Goal: Task Accomplishment & Management: Manage account settings

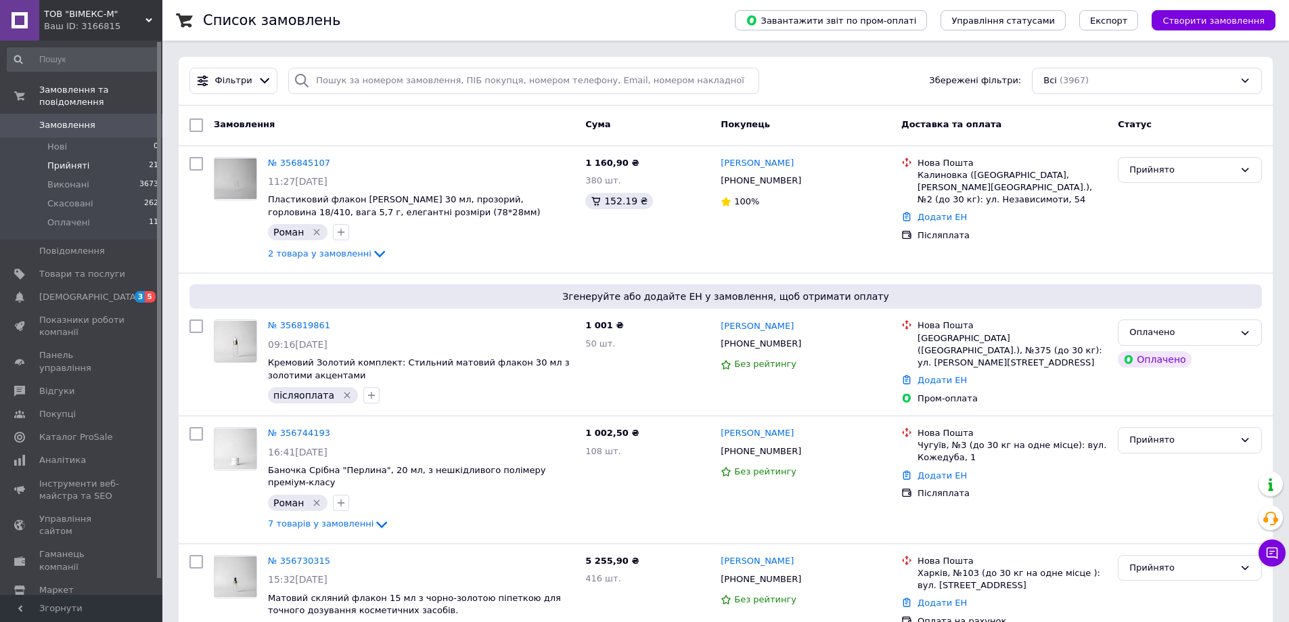
click at [67, 160] on span "Прийняті" at bounding box center [68, 166] width 42 height 12
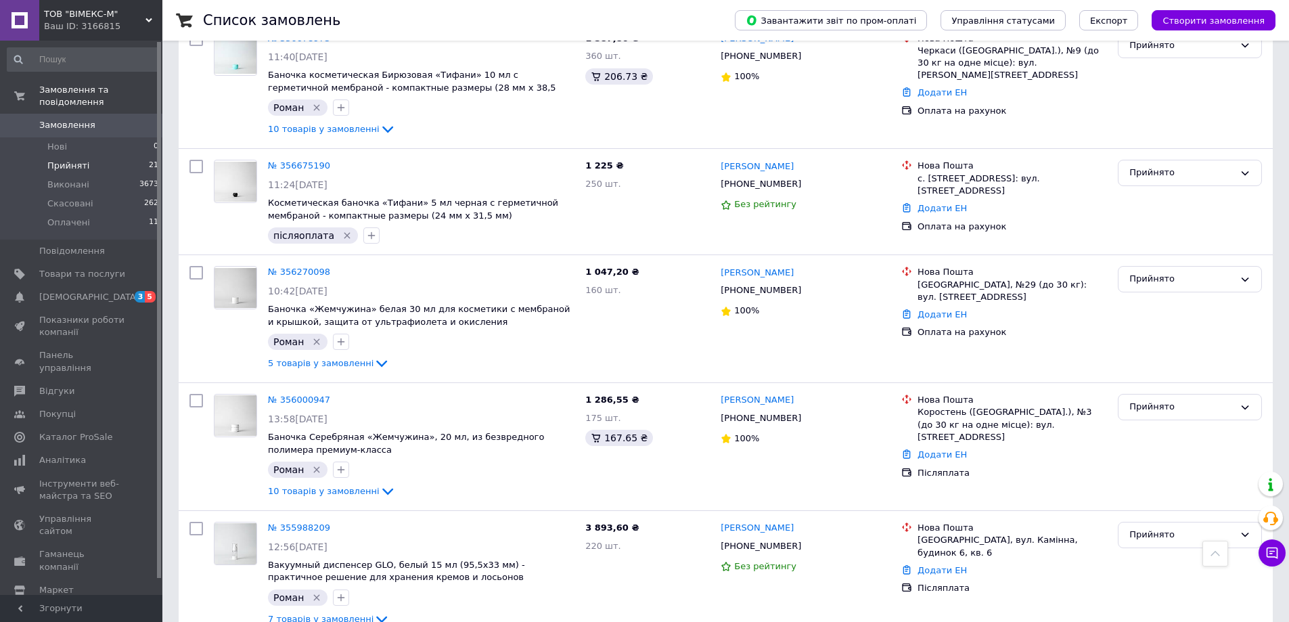
scroll to position [1014, 0]
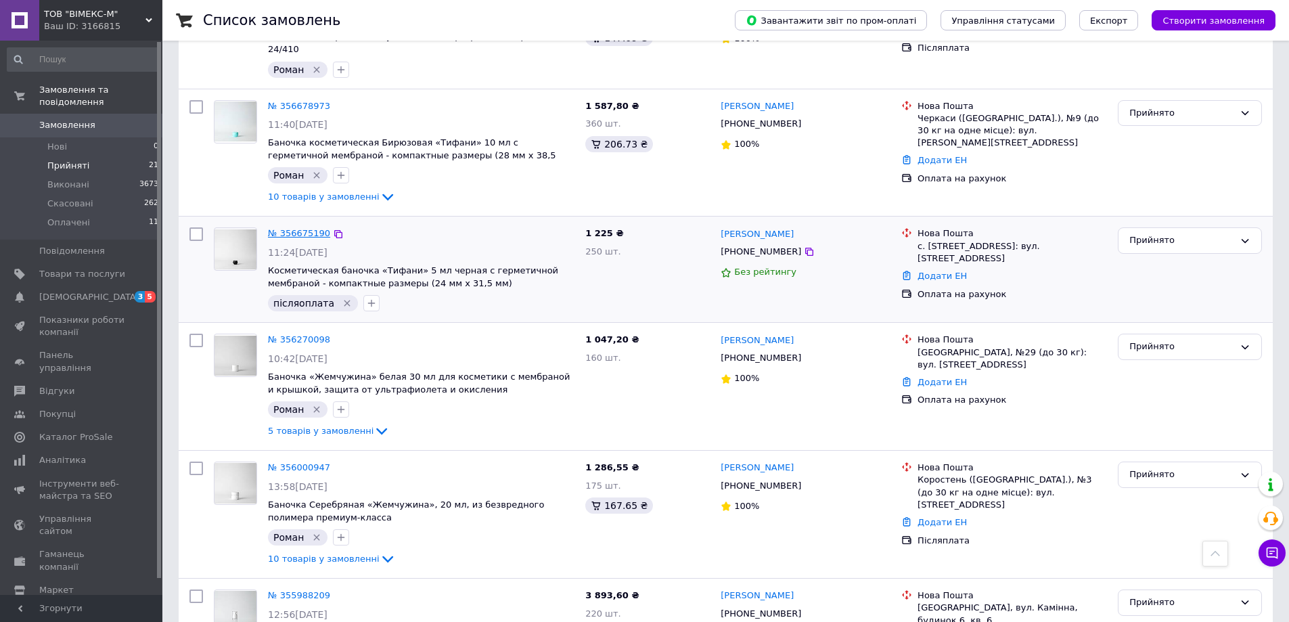
click at [300, 228] on link "№ 356675190" at bounding box center [299, 233] width 62 height 10
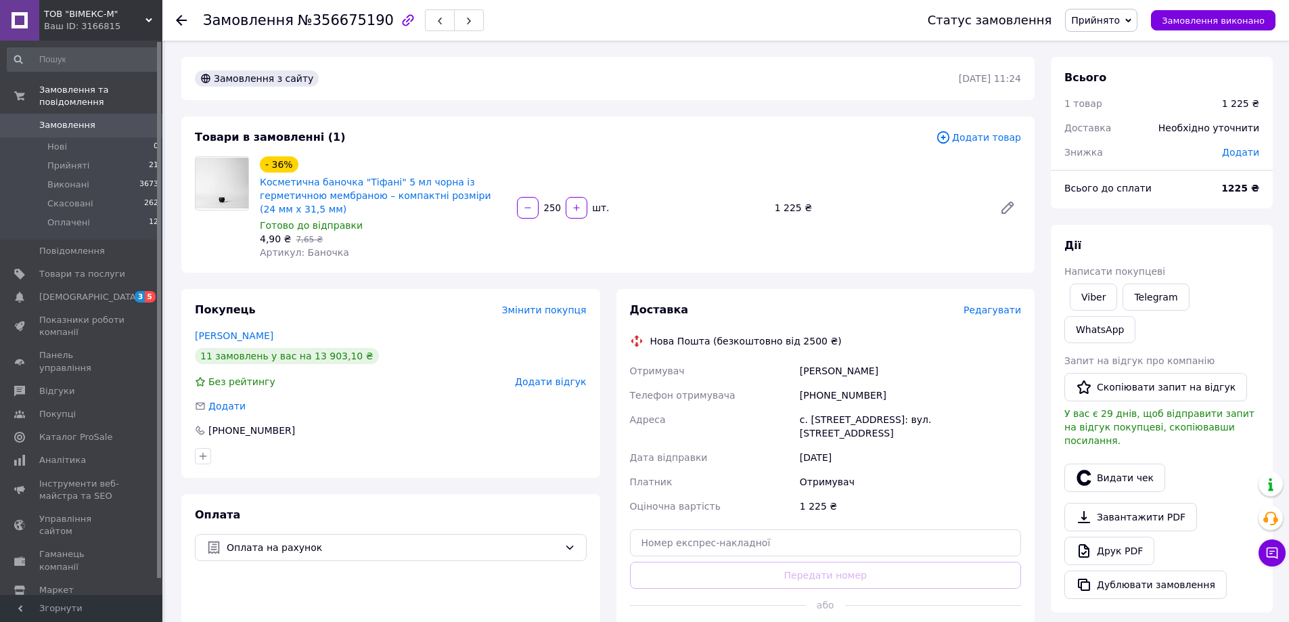
click at [179, 22] on use at bounding box center [181, 20] width 11 height 11
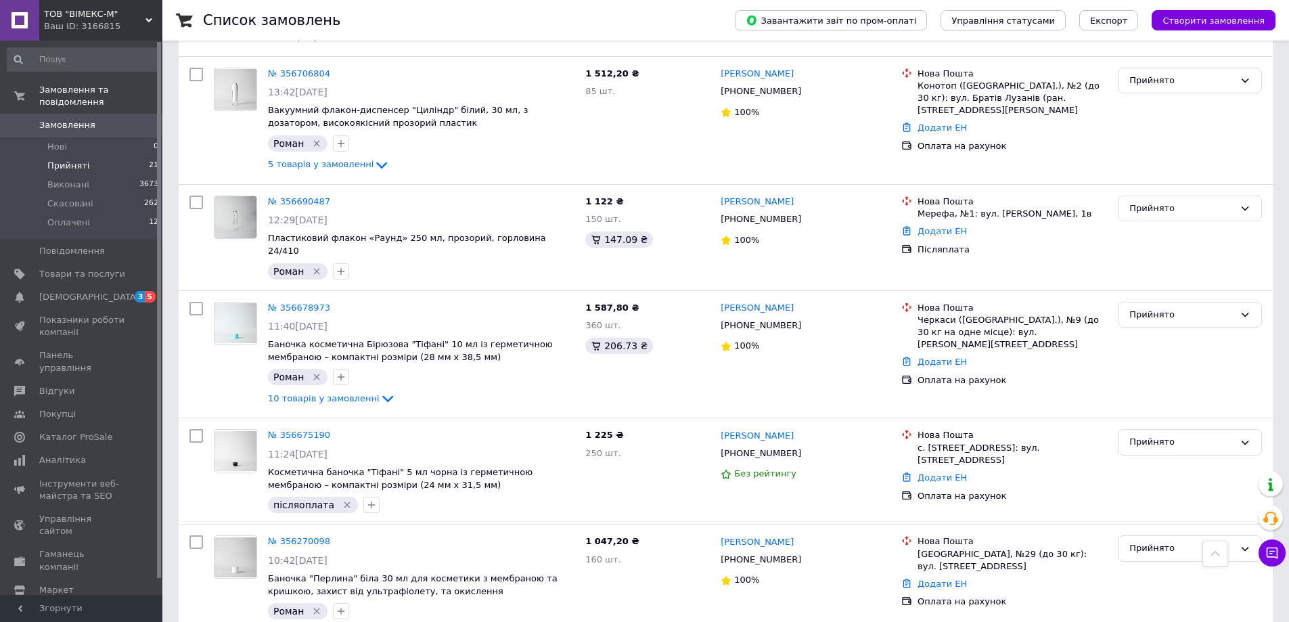
scroll to position [947, 0]
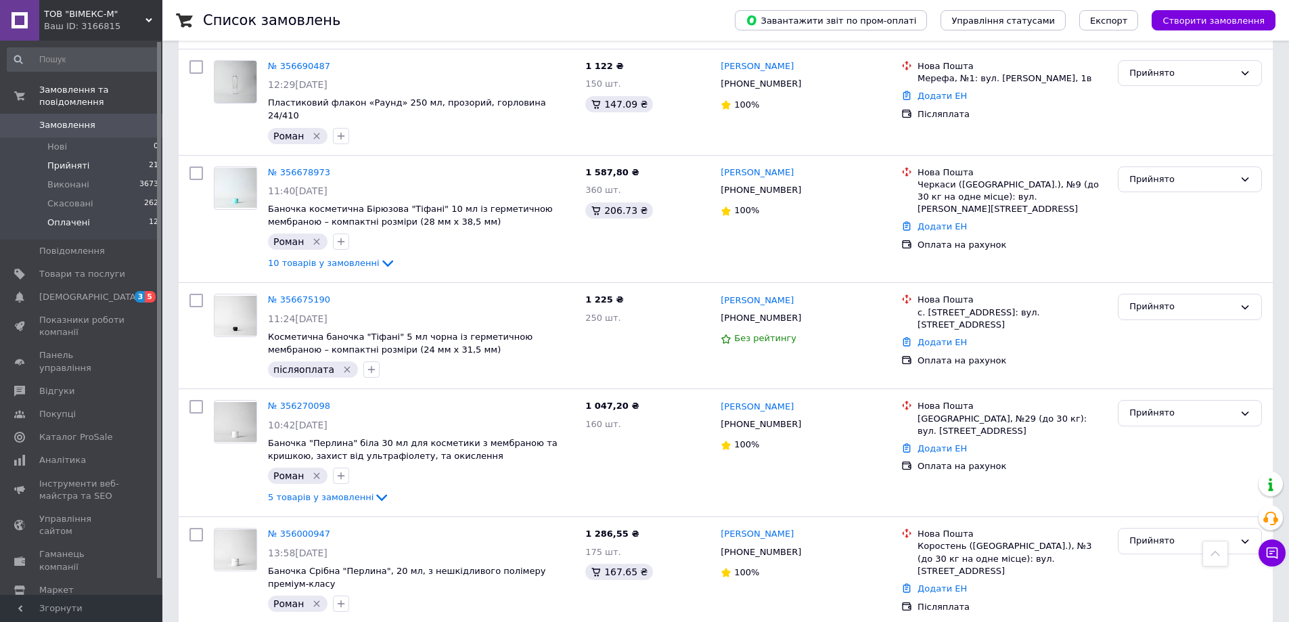
click at [87, 213] on li "Оплачені 12" at bounding box center [83, 226] width 166 height 26
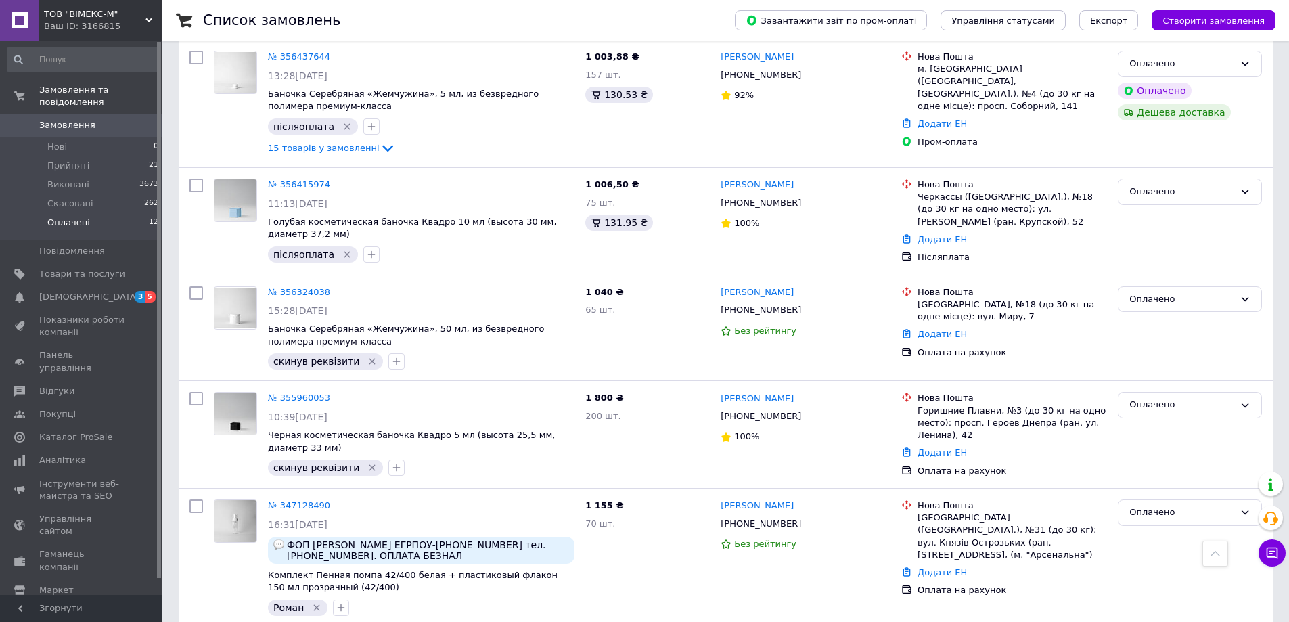
scroll to position [1236, 0]
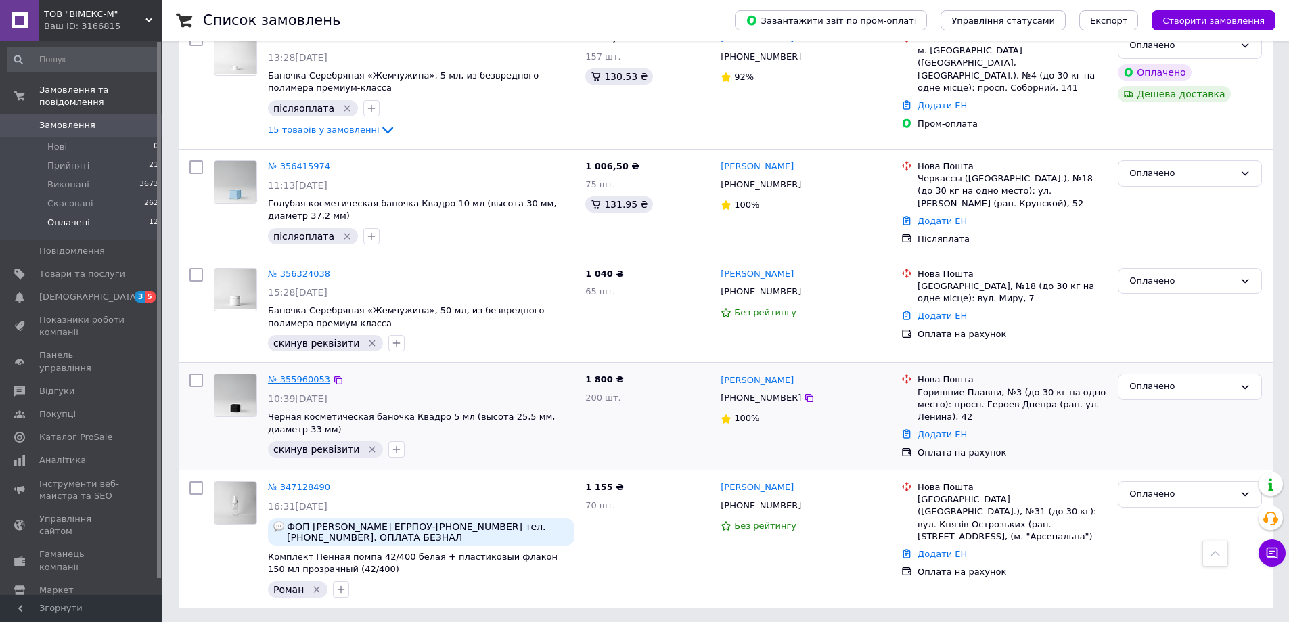
click at [300, 377] on link "№ 355960053" at bounding box center [299, 379] width 62 height 10
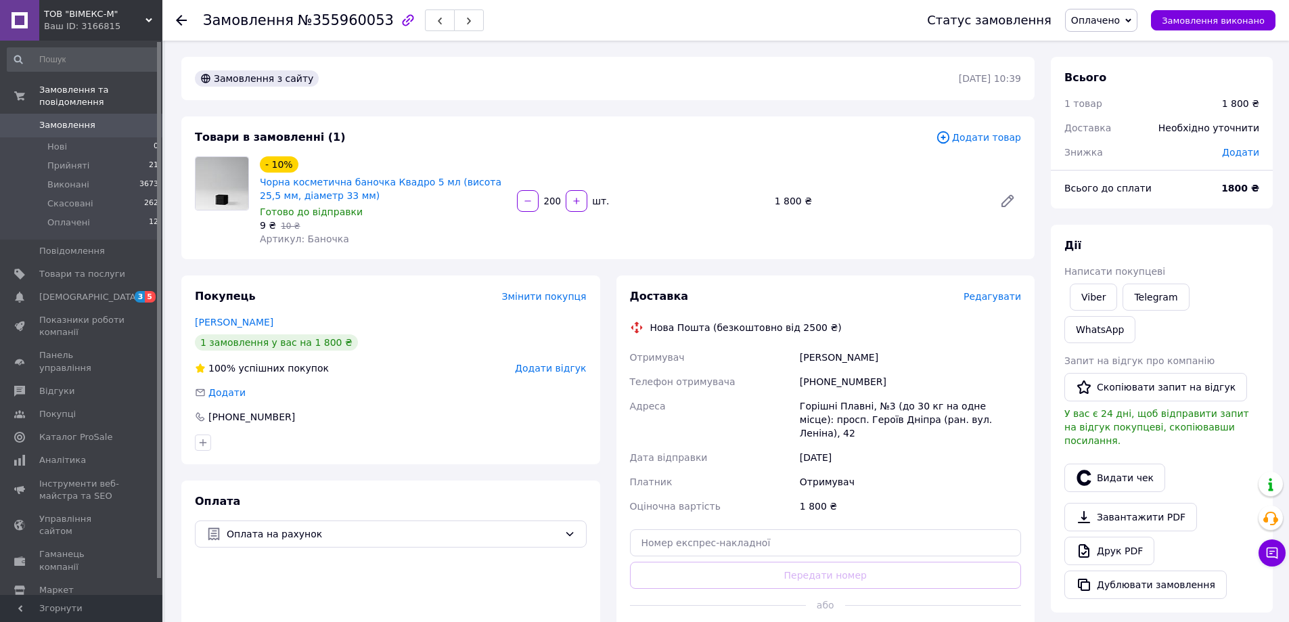
click at [1096, 279] on div "[PERSON_NAME] покупцеві Viber Telegram WhatsApp Запит на відгук про компанію   …" at bounding box center [1161, 418] width 195 height 361
click at [1096, 290] on link "Viber" at bounding box center [1093, 297] width 47 height 27
click at [813, 529] on input "text" at bounding box center [826, 542] width 392 height 27
paste input "20451224275656"
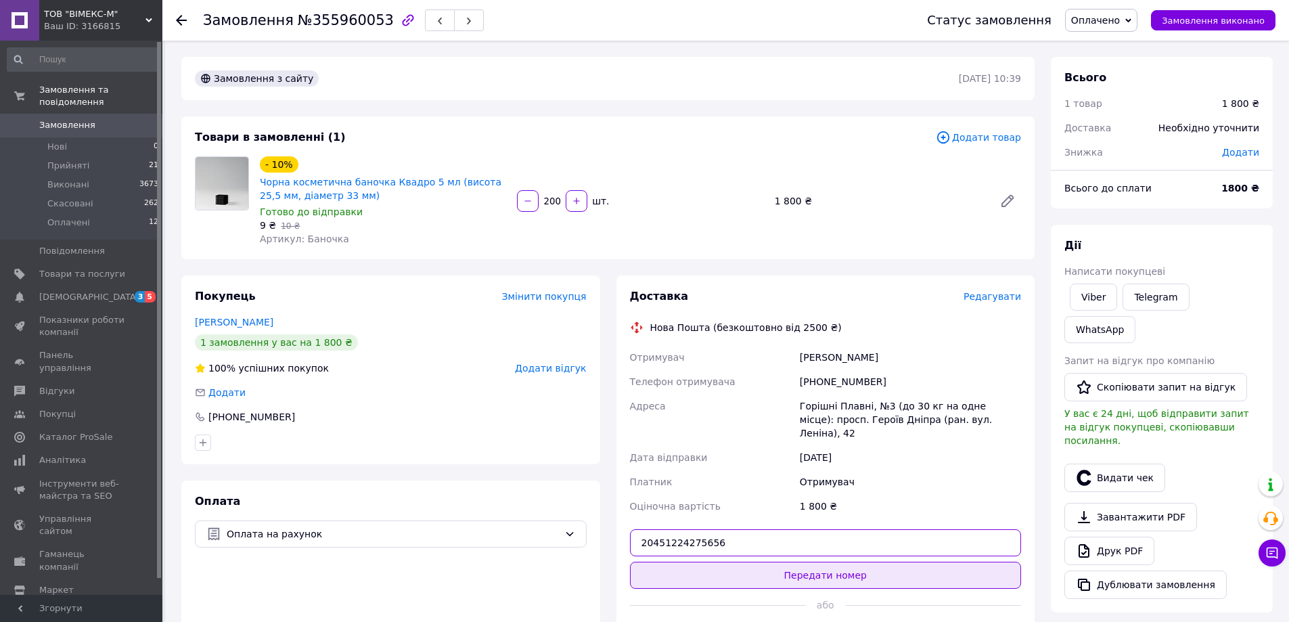
type input "20451224275656"
click at [805, 562] on button "Передати номер" at bounding box center [826, 575] width 392 height 27
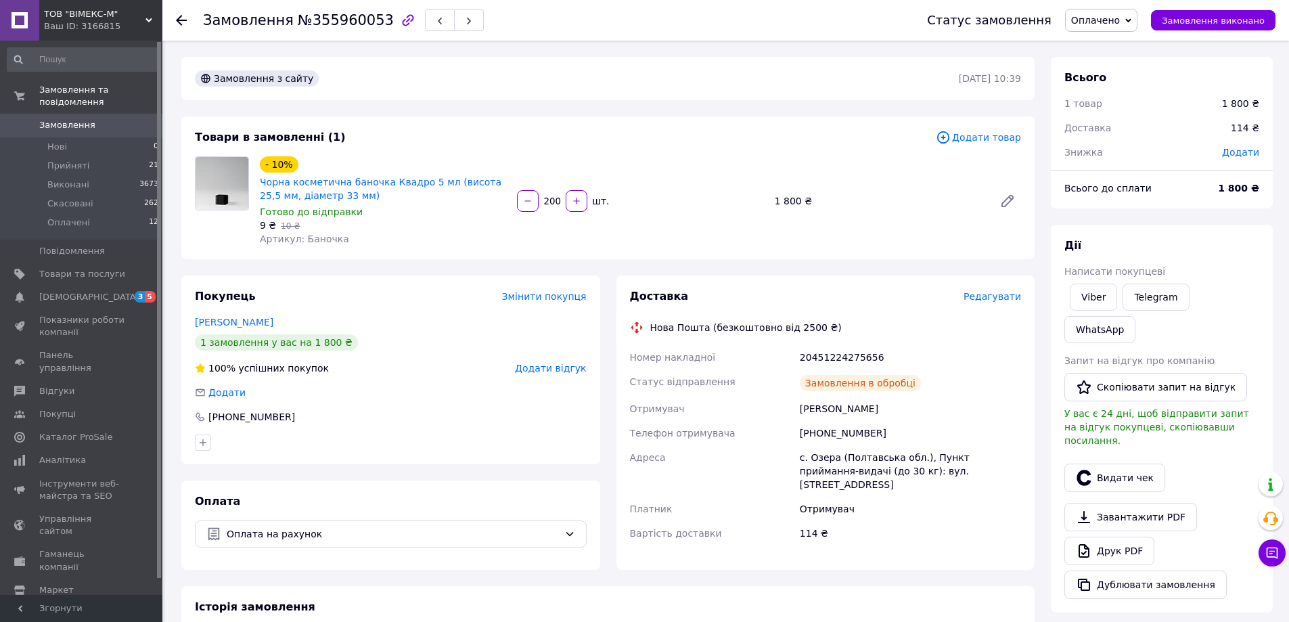
click at [1120, 16] on span "Оплачено" at bounding box center [1095, 20] width 49 height 11
click at [1118, 67] on li "Виконано" at bounding box center [1101, 68] width 71 height 20
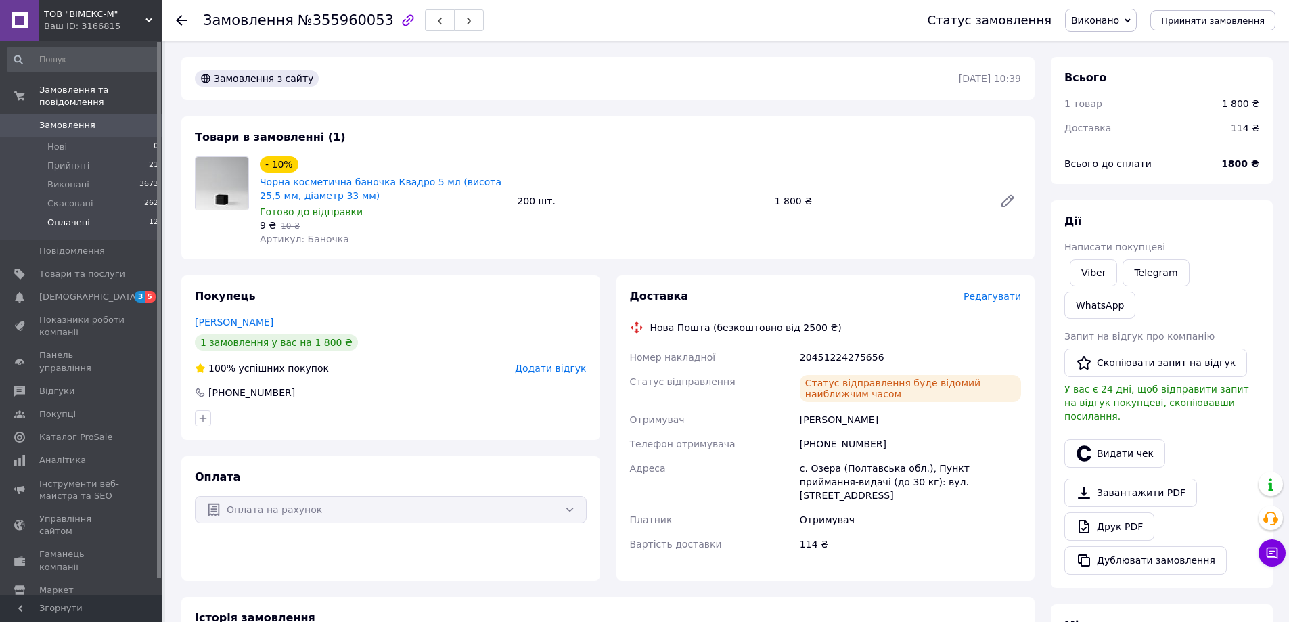
click at [117, 213] on li "Оплачені 12" at bounding box center [83, 226] width 166 height 26
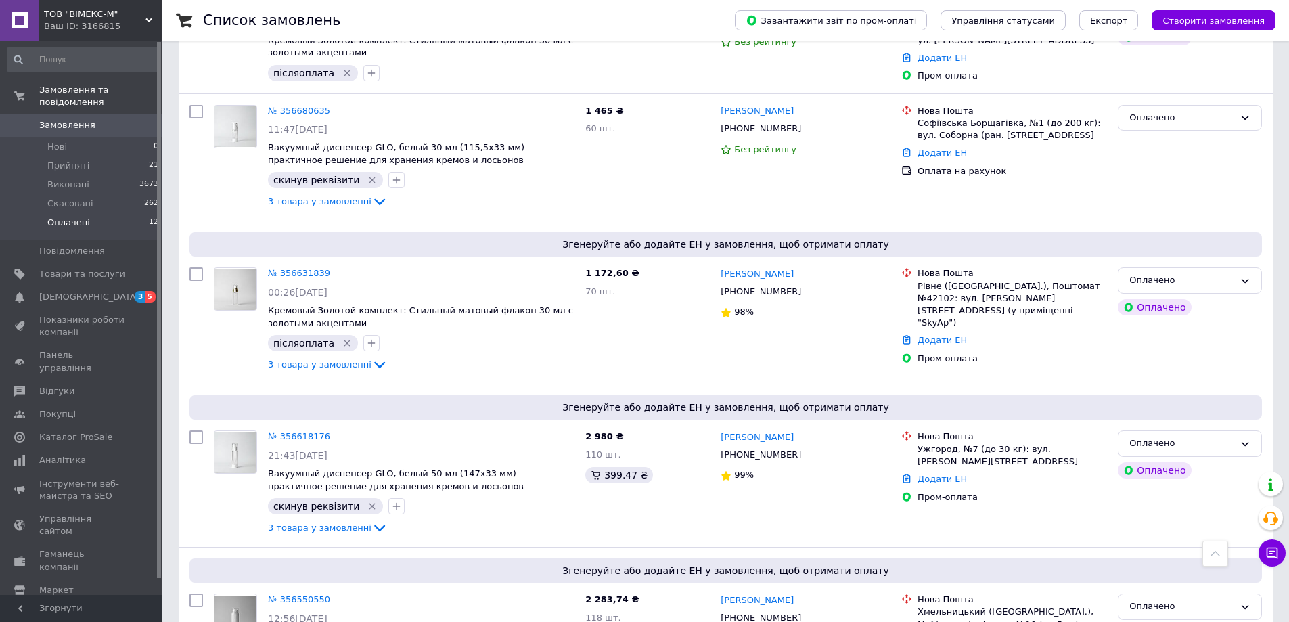
scroll to position [541, 0]
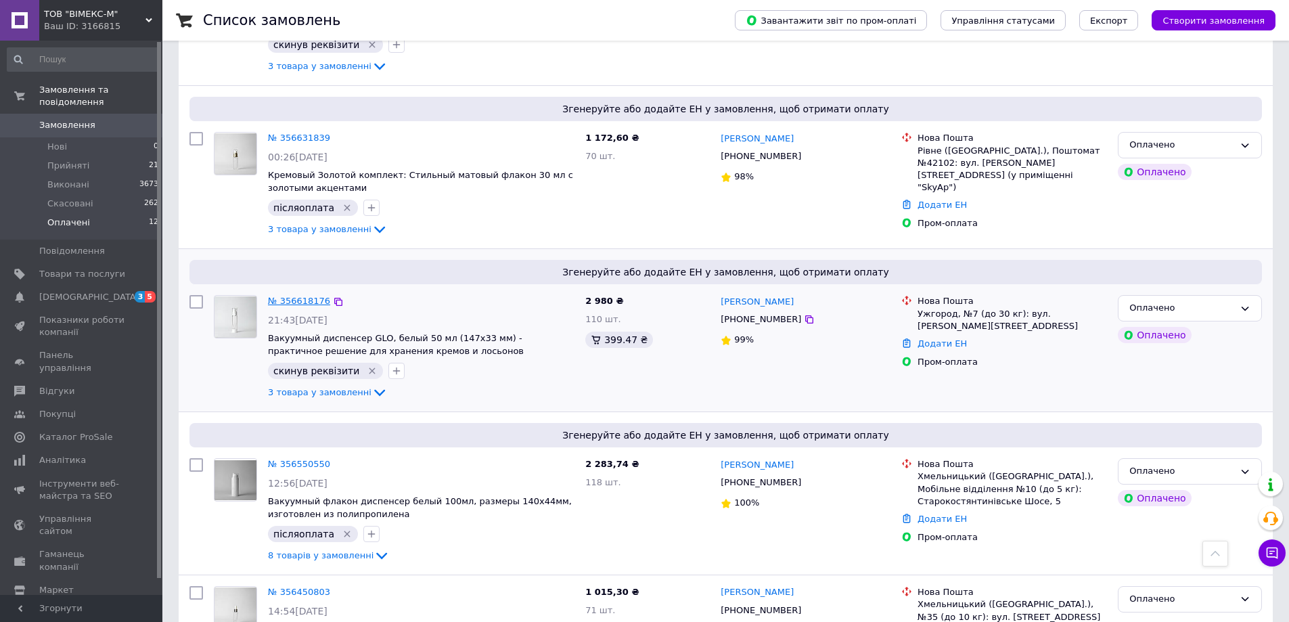
click at [305, 302] on link "№ 356618176" at bounding box center [299, 301] width 62 height 10
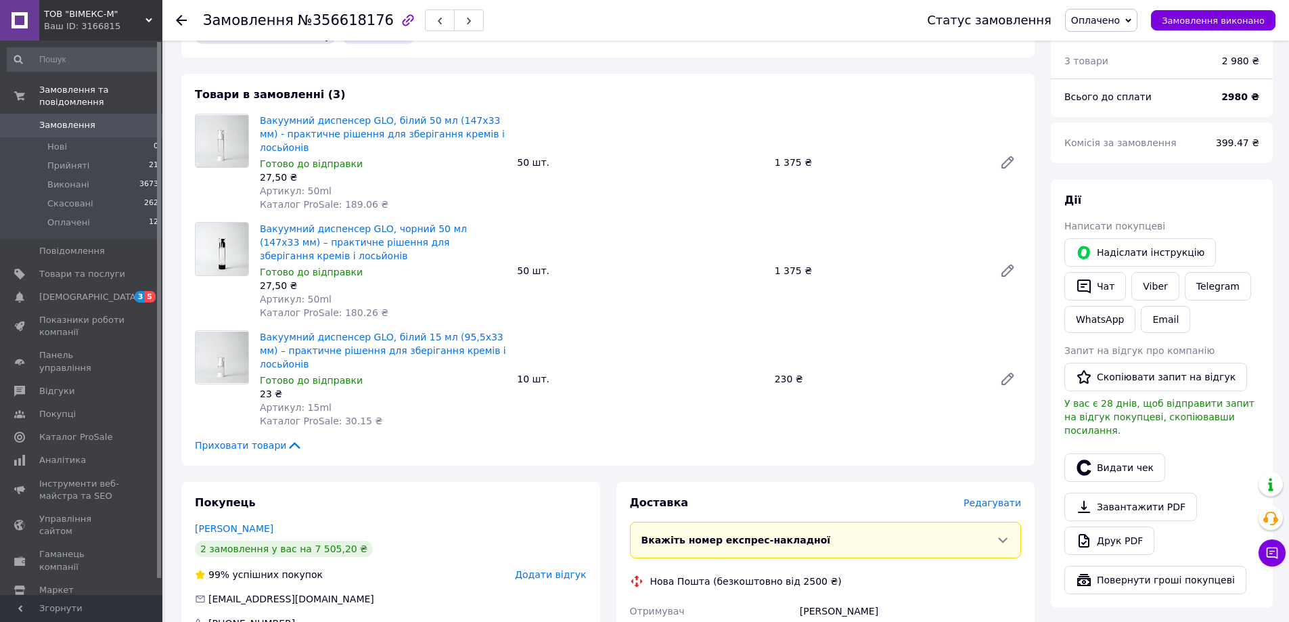
scroll to position [338, 0]
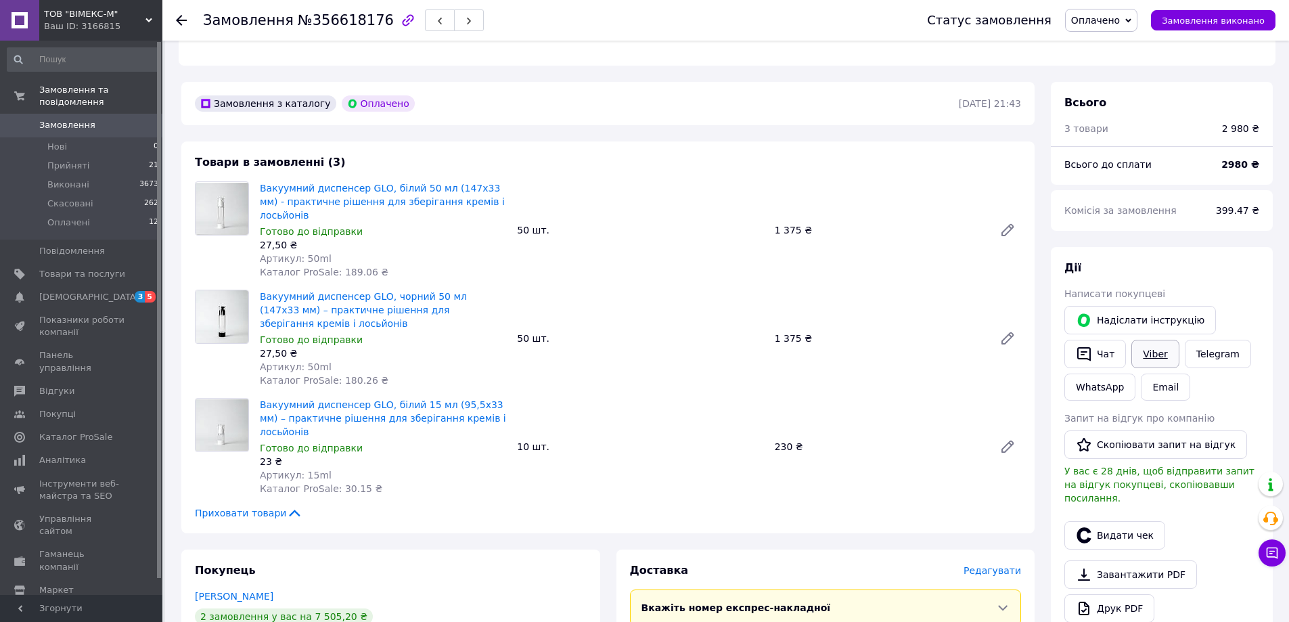
click at [1146, 344] on link "Viber" at bounding box center [1154, 354] width 47 height 28
click at [1112, 594] on link "Друк PDF" at bounding box center [1109, 608] width 90 height 28
click at [177, 20] on use at bounding box center [181, 20] width 11 height 11
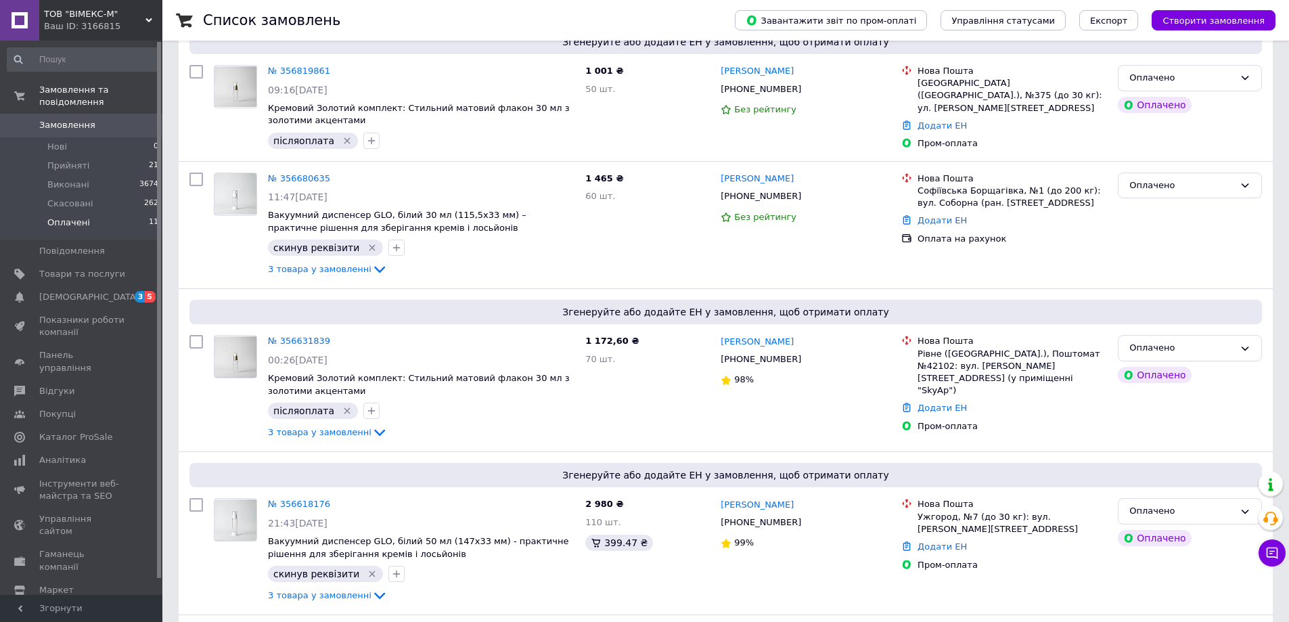
scroll to position [406, 0]
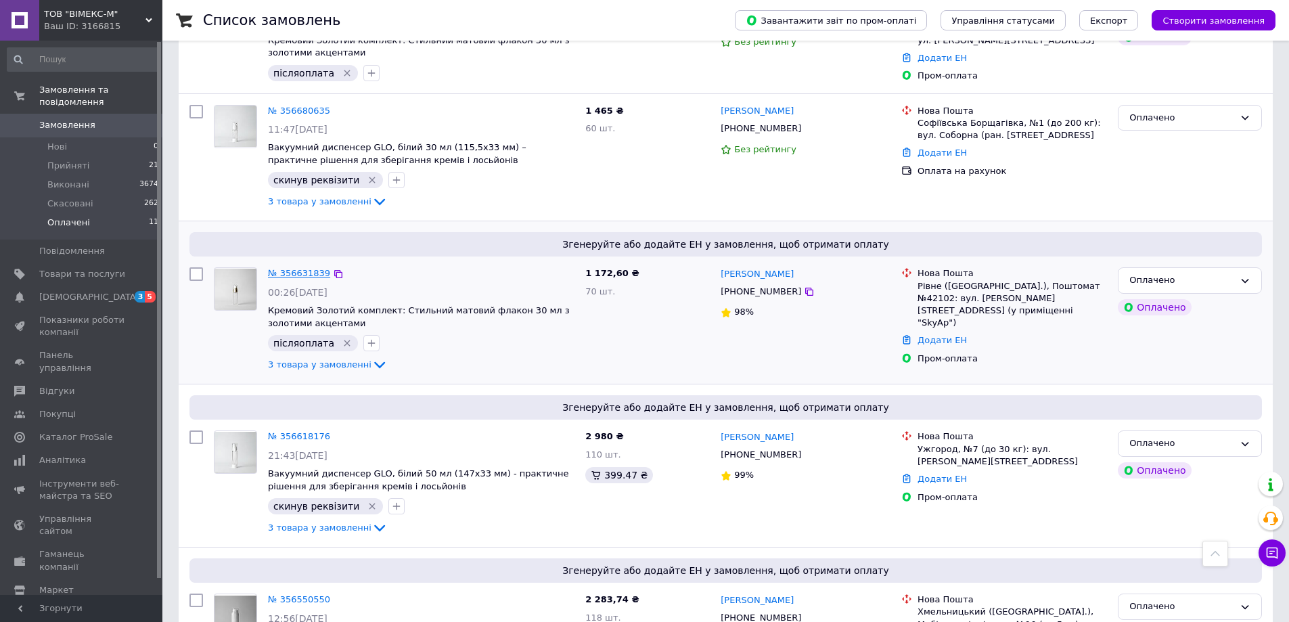
click at [280, 273] on link "№ 356631839" at bounding box center [299, 273] width 62 height 10
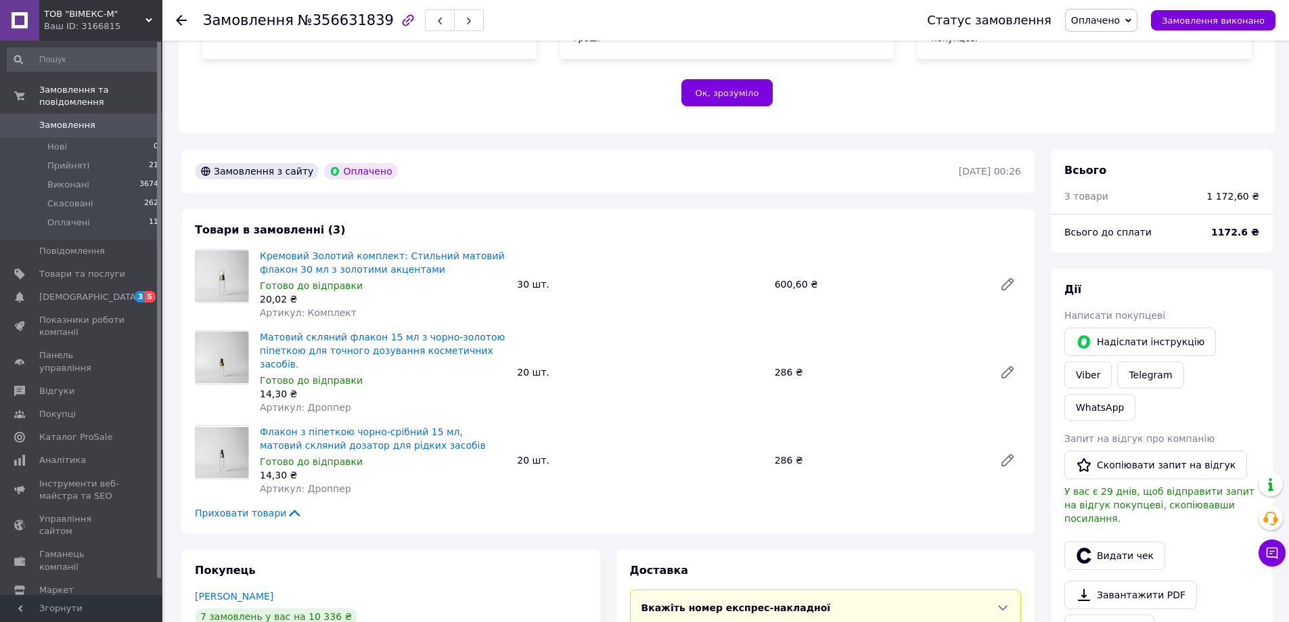
scroll to position [338, 0]
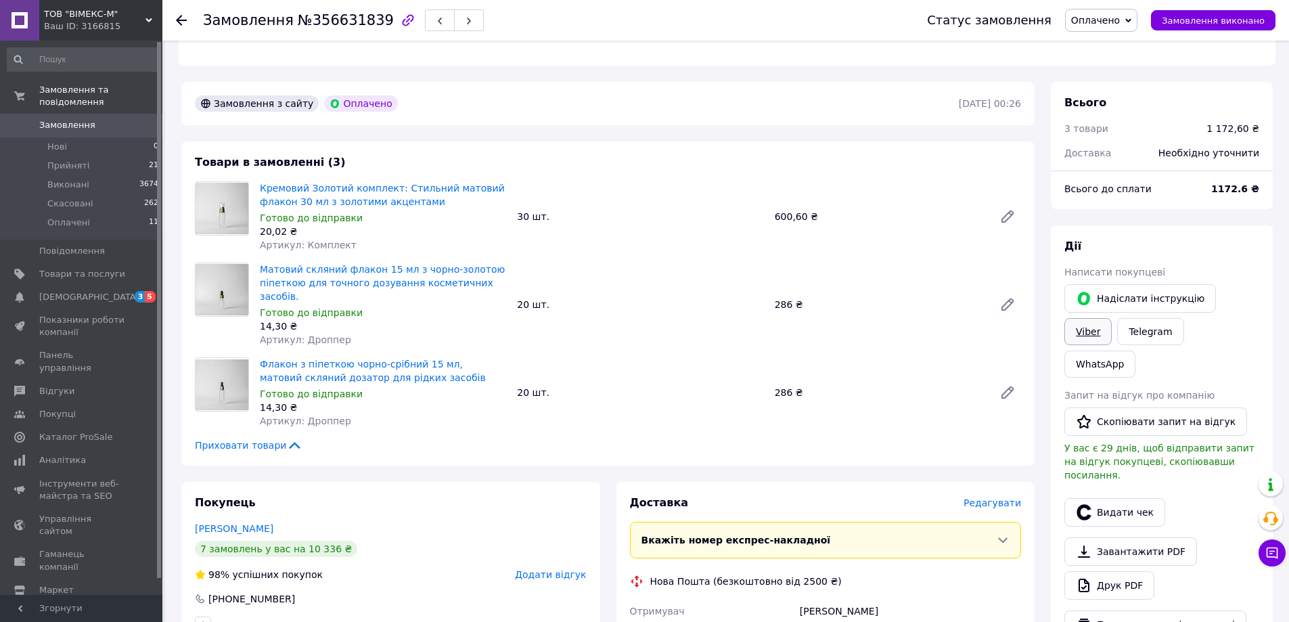
click at [1112, 318] on link "Viber" at bounding box center [1087, 331] width 47 height 27
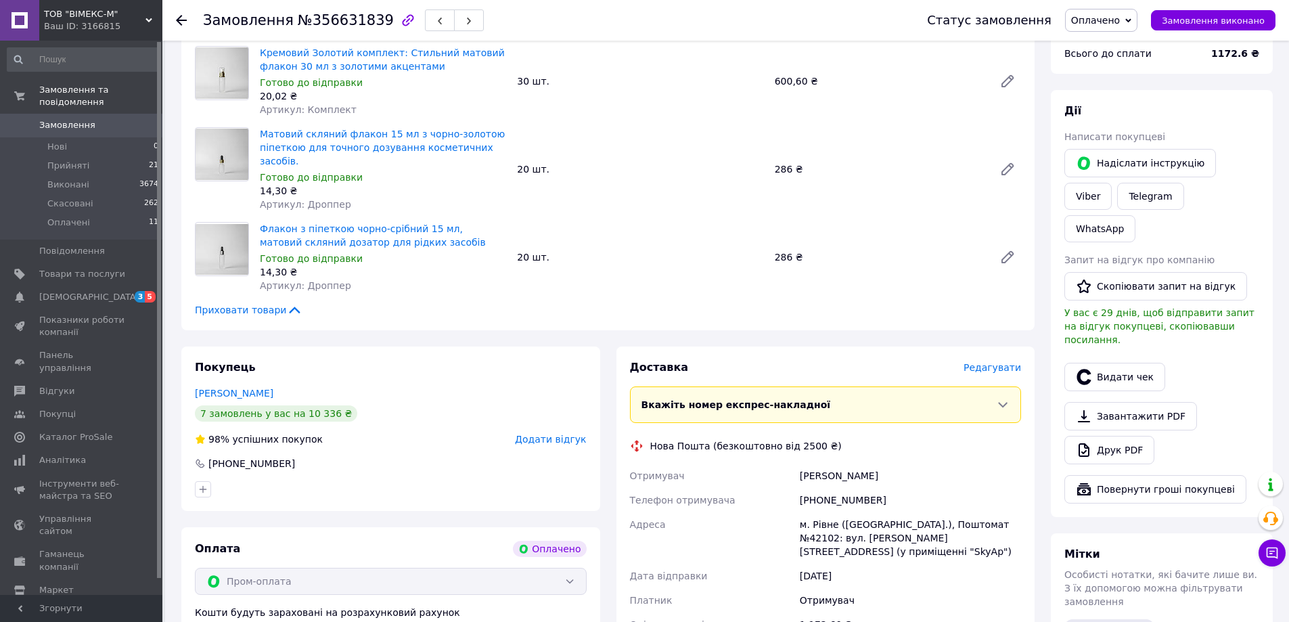
scroll to position [271, 0]
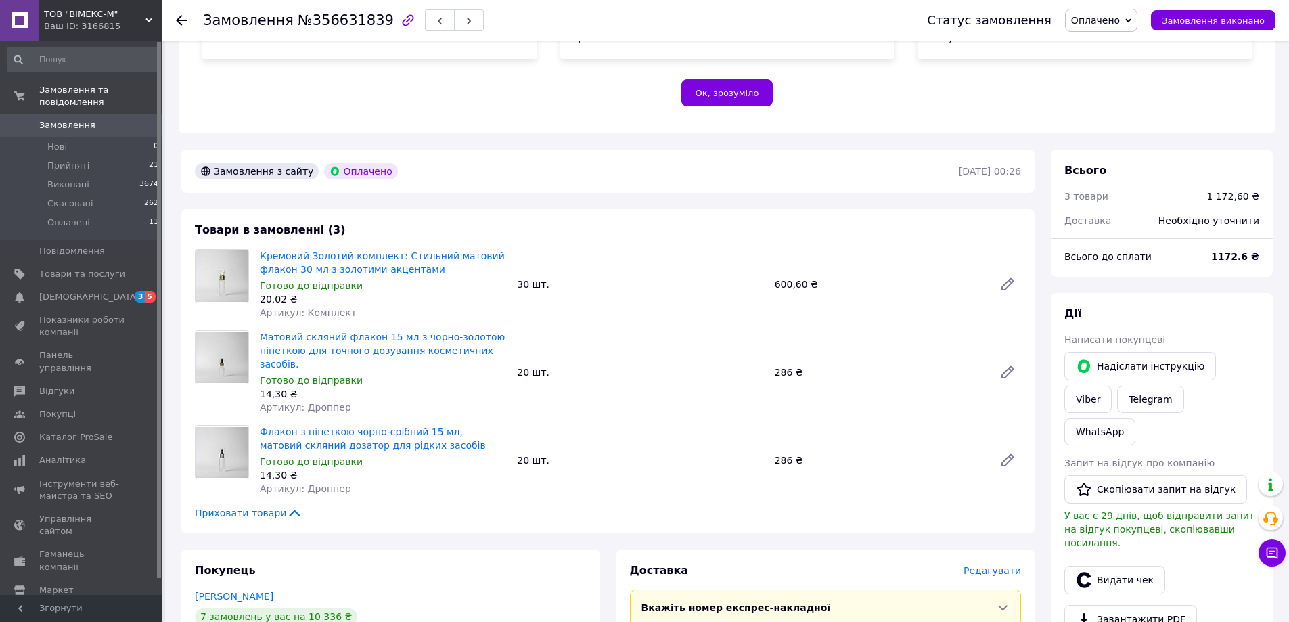
click at [182, 21] on icon at bounding box center [181, 20] width 11 height 11
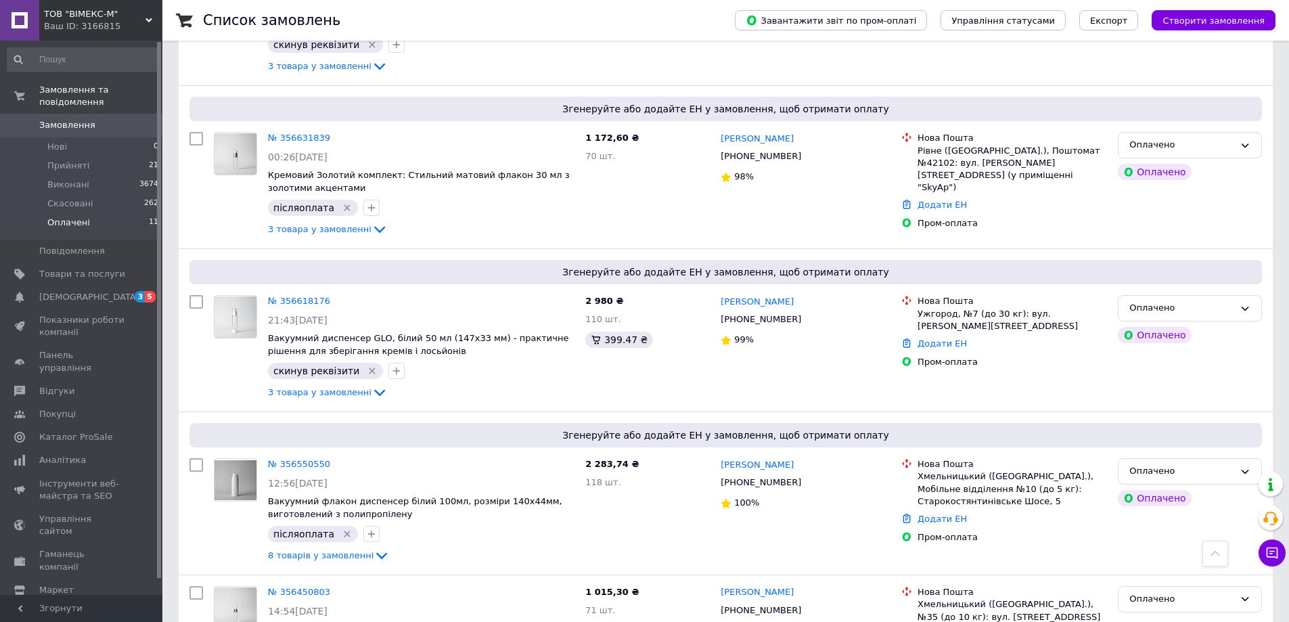
scroll to position [812, 0]
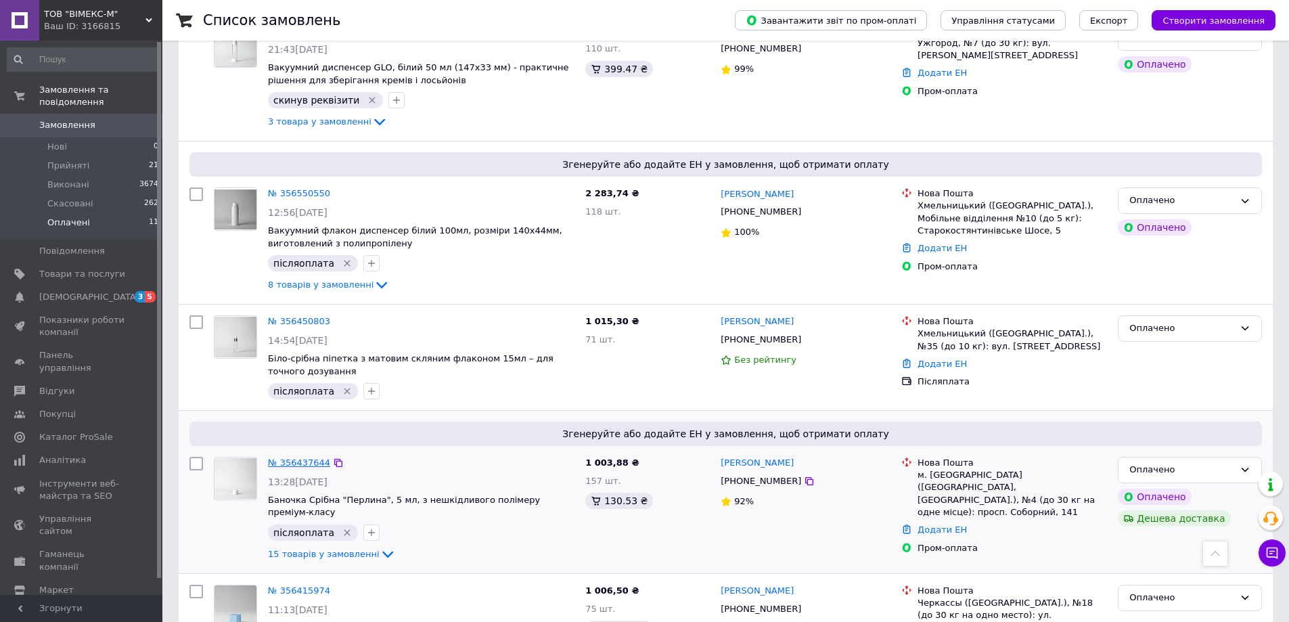
click at [302, 457] on link "№ 356437644" at bounding box center [299, 462] width 62 height 10
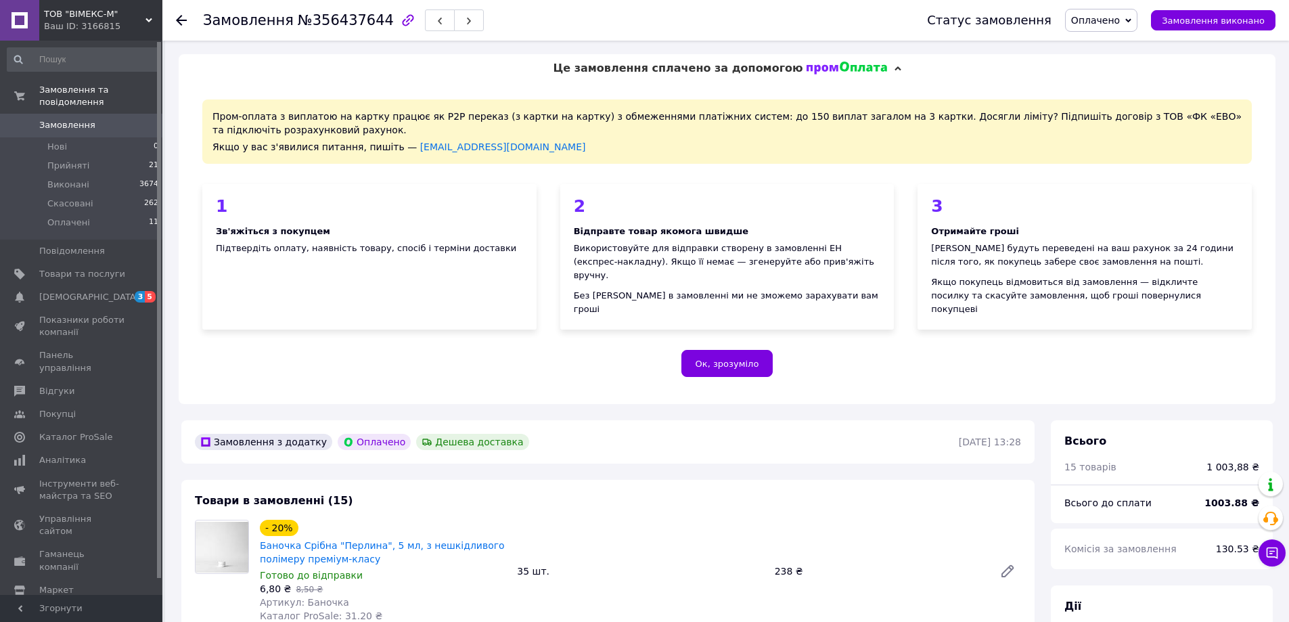
scroll to position [338, 0]
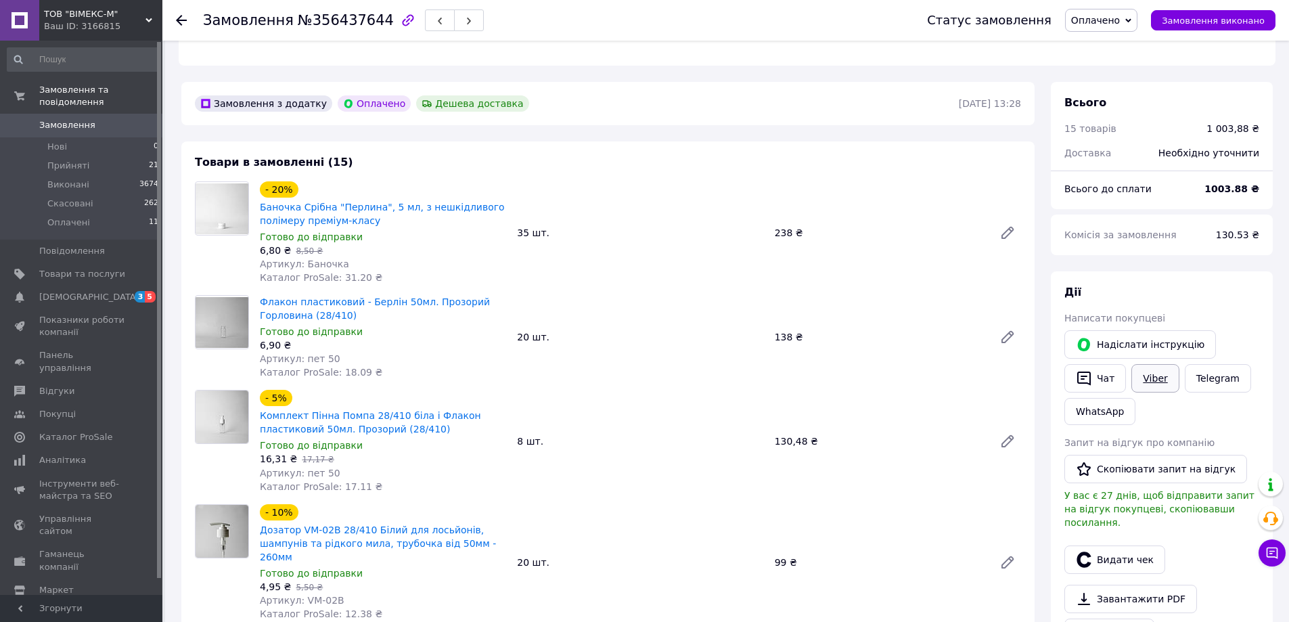
click at [1157, 364] on link "Viber" at bounding box center [1154, 378] width 47 height 28
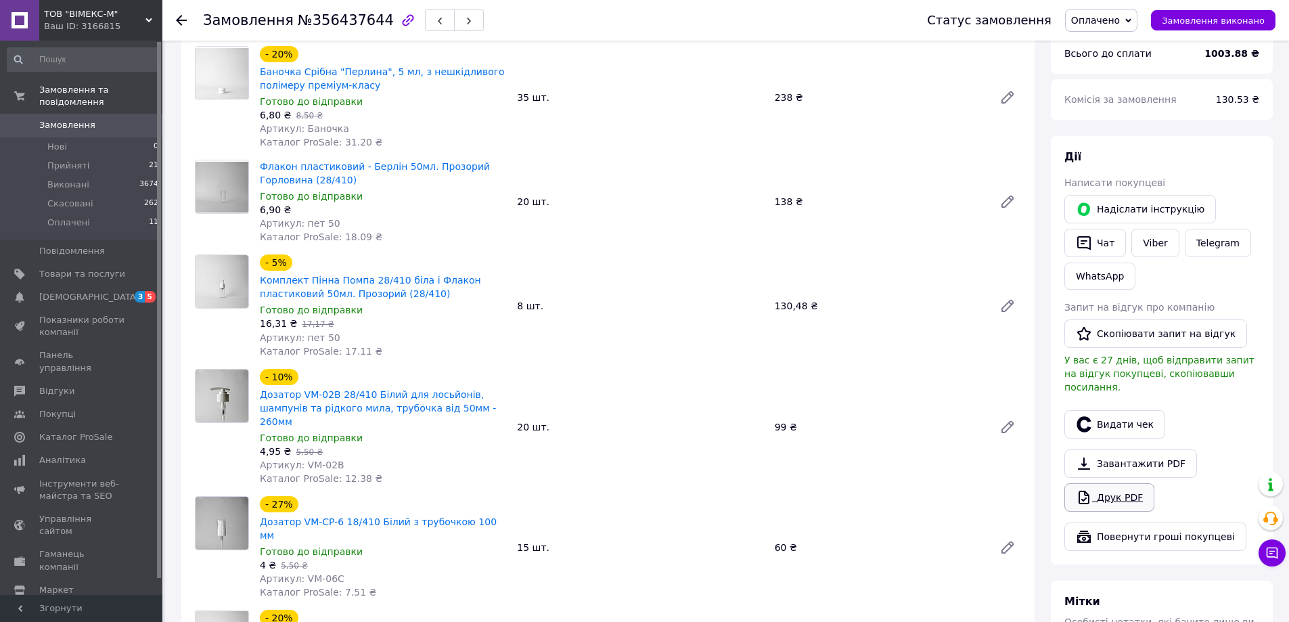
click at [1129, 483] on link "Друк PDF" at bounding box center [1109, 497] width 90 height 28
click at [181, 20] on use at bounding box center [181, 20] width 11 height 11
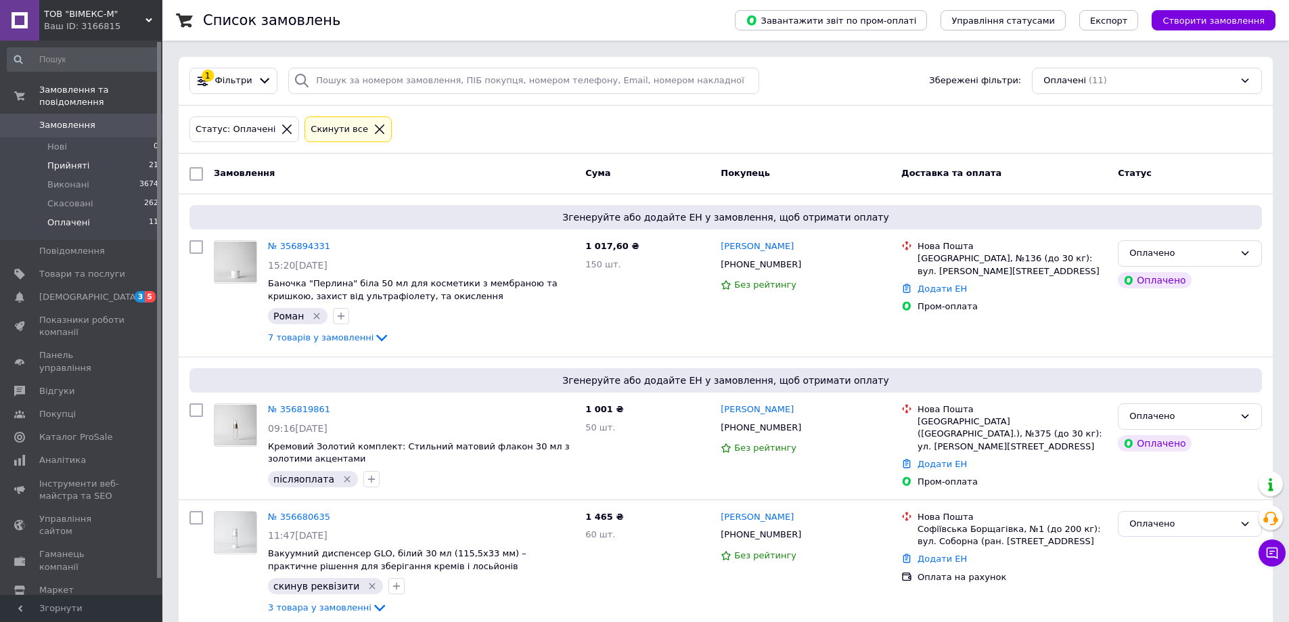
click at [104, 156] on li "Прийняті 21" at bounding box center [83, 165] width 166 height 19
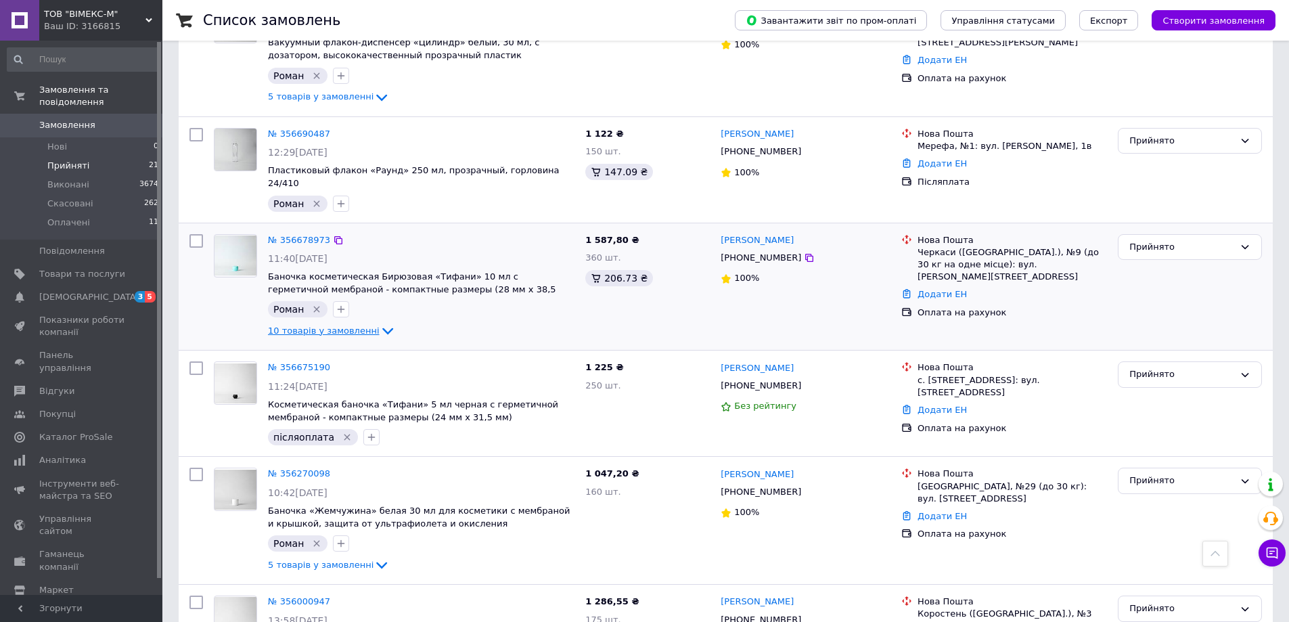
scroll to position [947, 0]
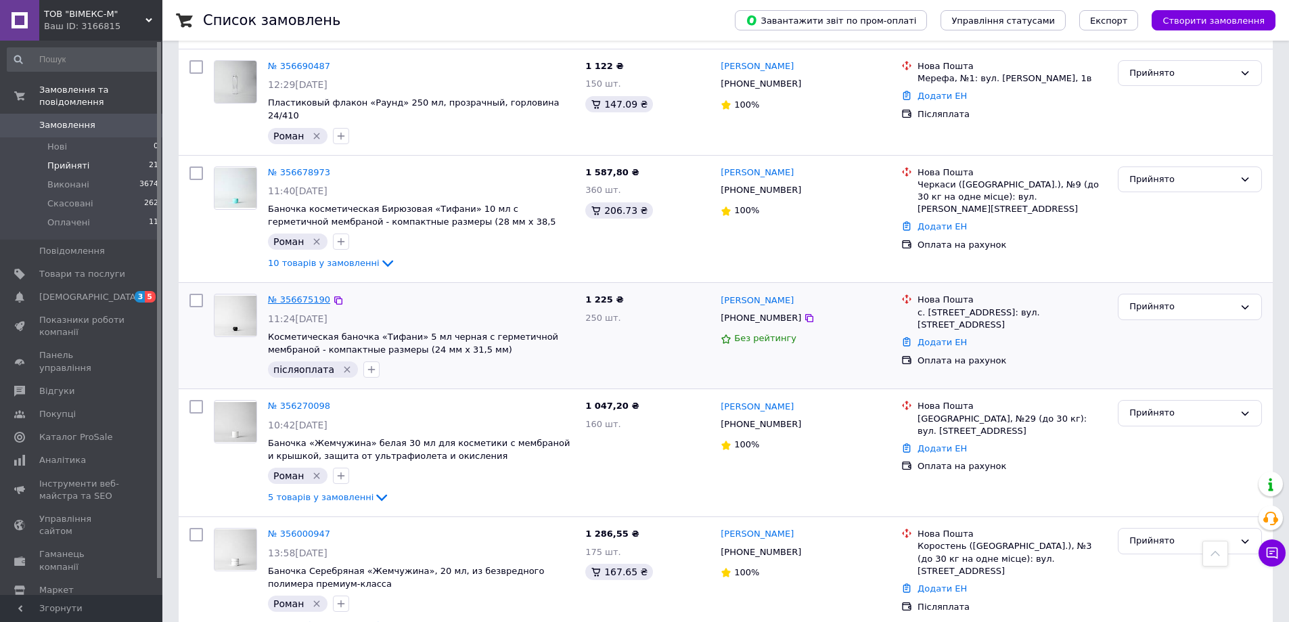
click at [297, 294] on link "№ 356675190" at bounding box center [299, 299] width 62 height 10
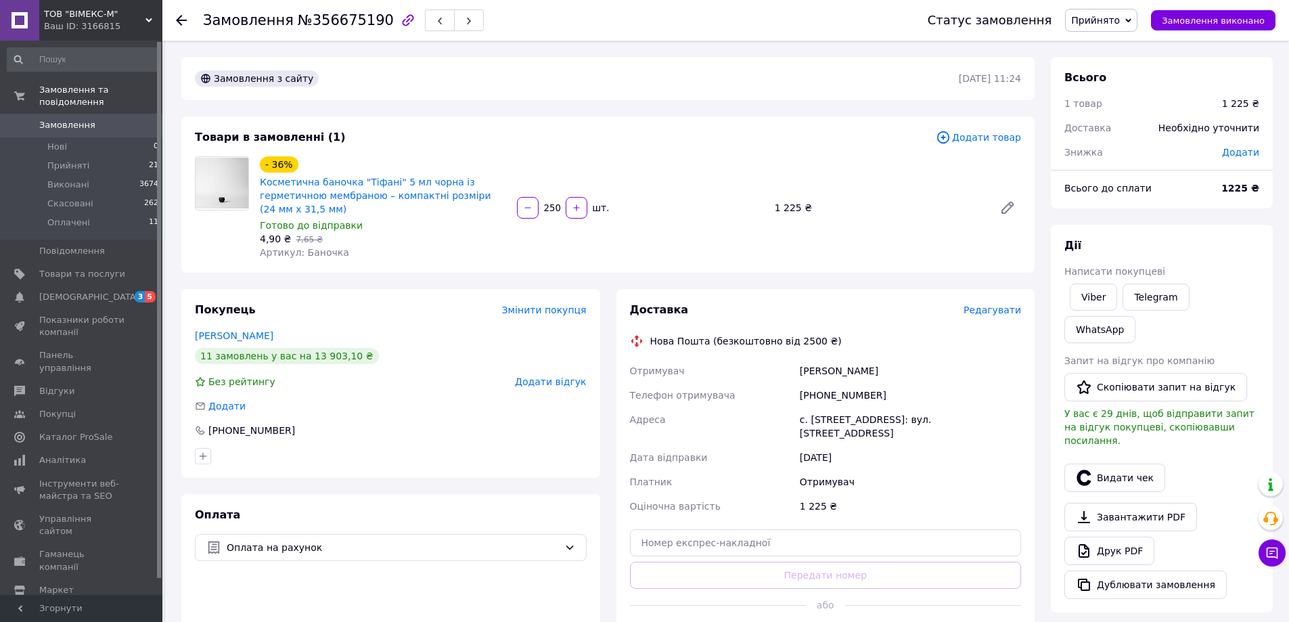
scroll to position [203, 0]
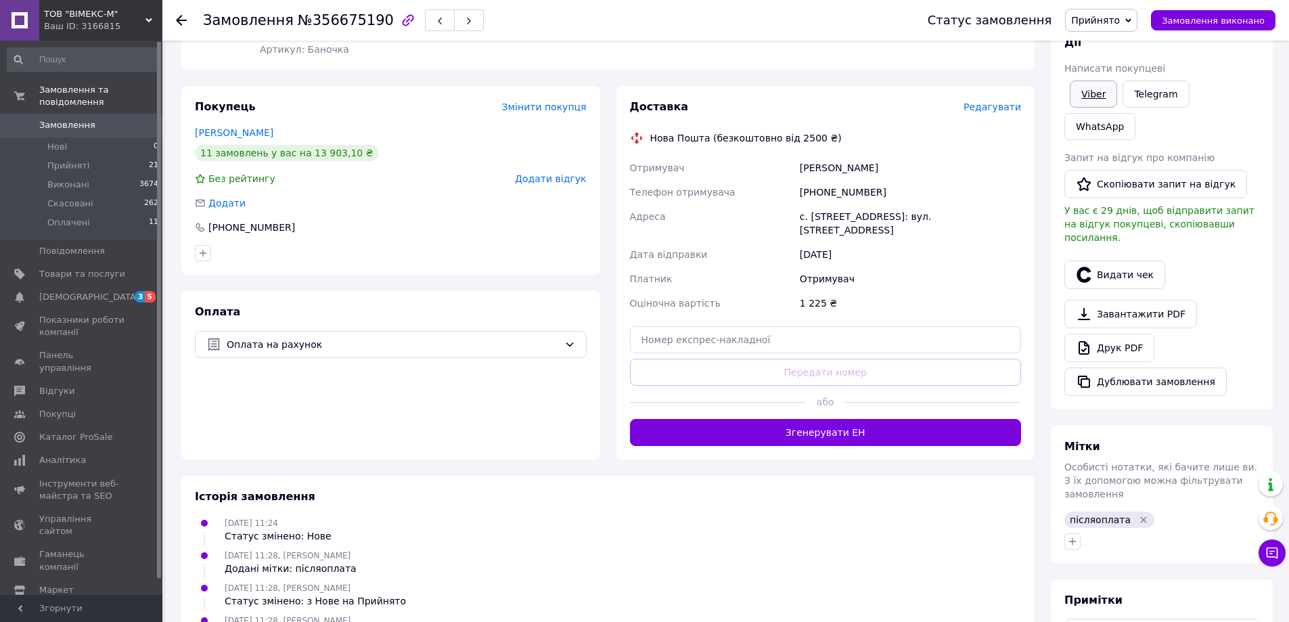
click at [1102, 99] on link "Viber" at bounding box center [1093, 94] width 47 height 27
click at [180, 23] on use at bounding box center [181, 20] width 11 height 11
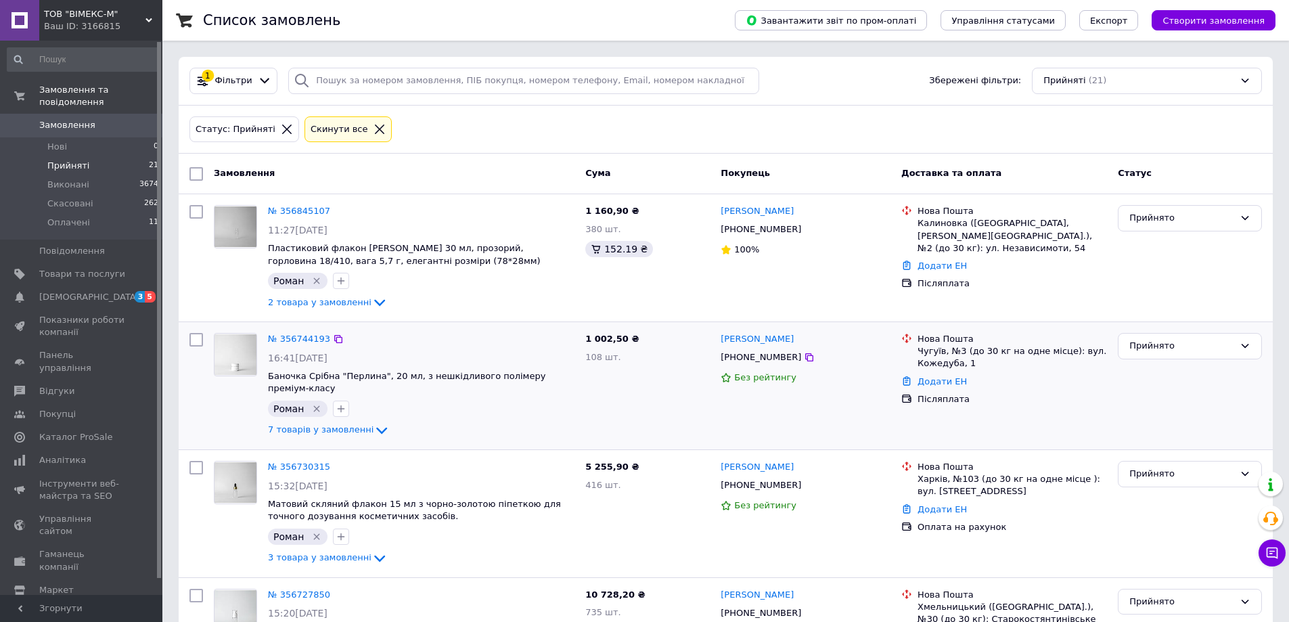
scroll to position [271, 0]
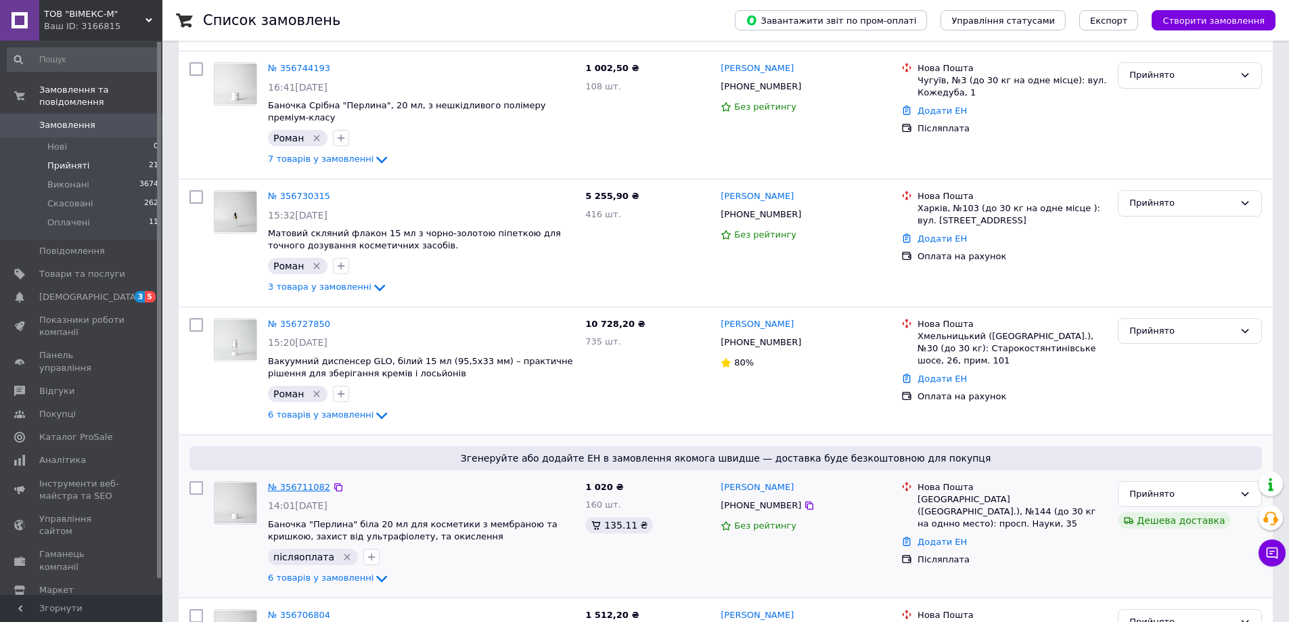
click at [292, 482] on link "№ 356711082" at bounding box center [299, 487] width 62 height 10
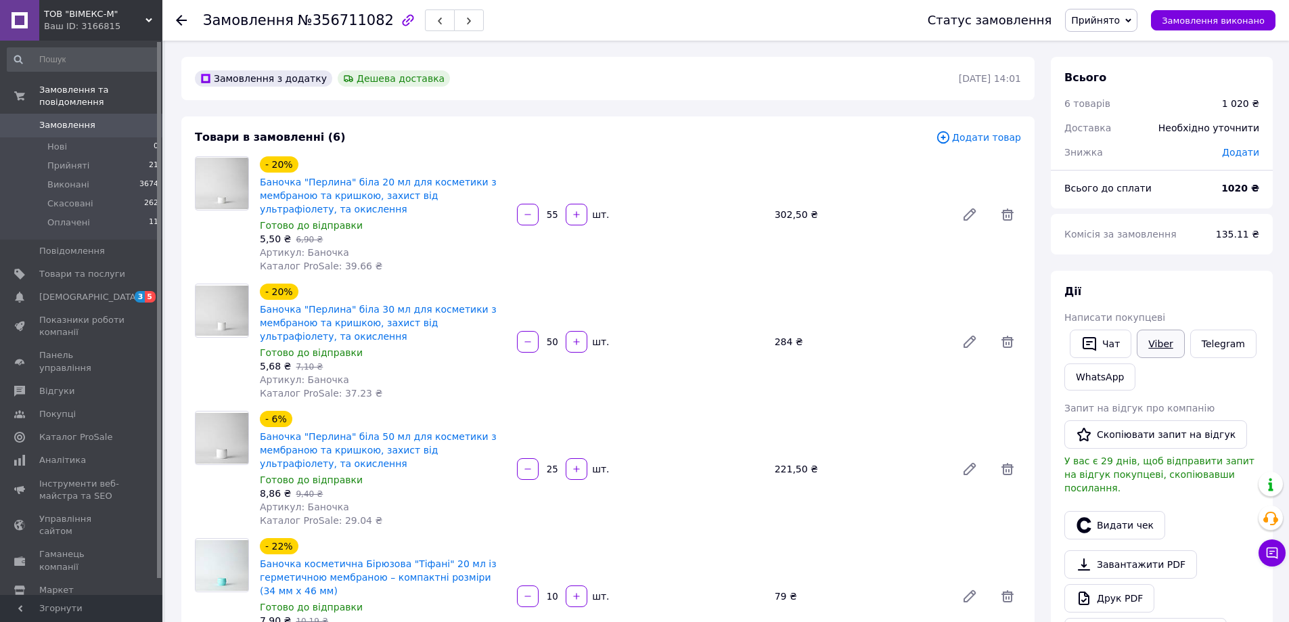
click at [1157, 351] on link "Viber" at bounding box center [1160, 344] width 47 height 28
click at [1113, 10] on span "Прийнято" at bounding box center [1101, 20] width 72 height 23
click at [1125, 87] on li "Оплачено" at bounding box center [1101, 88] width 71 height 20
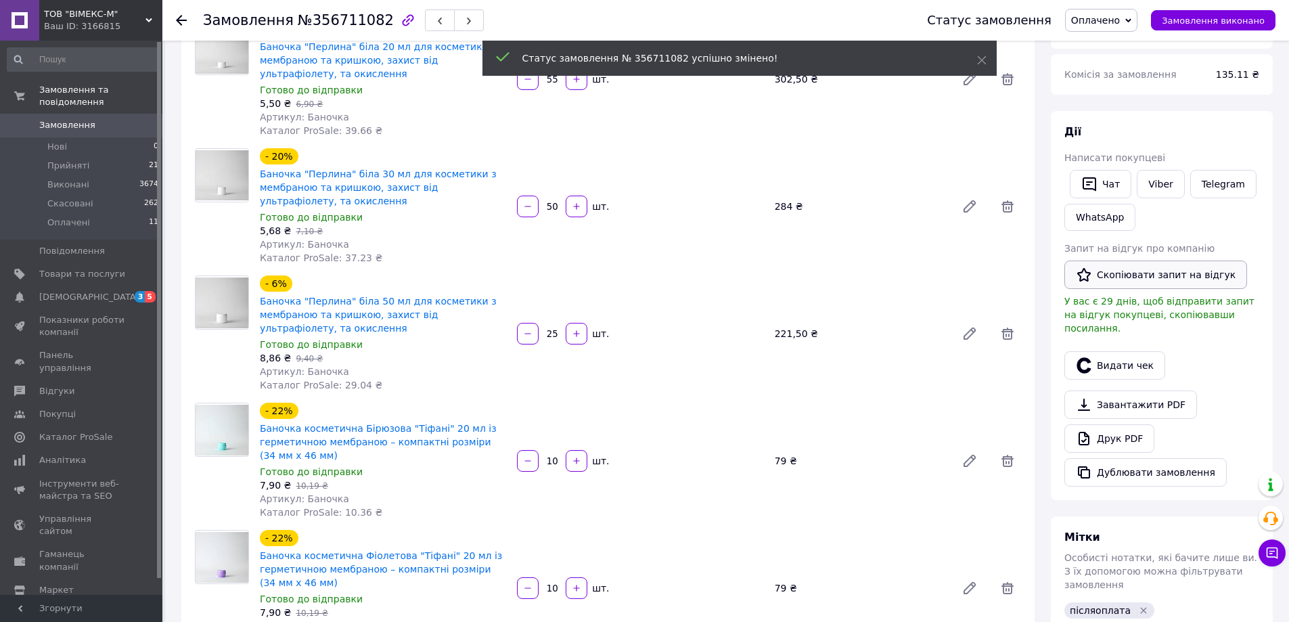
scroll to position [203, 0]
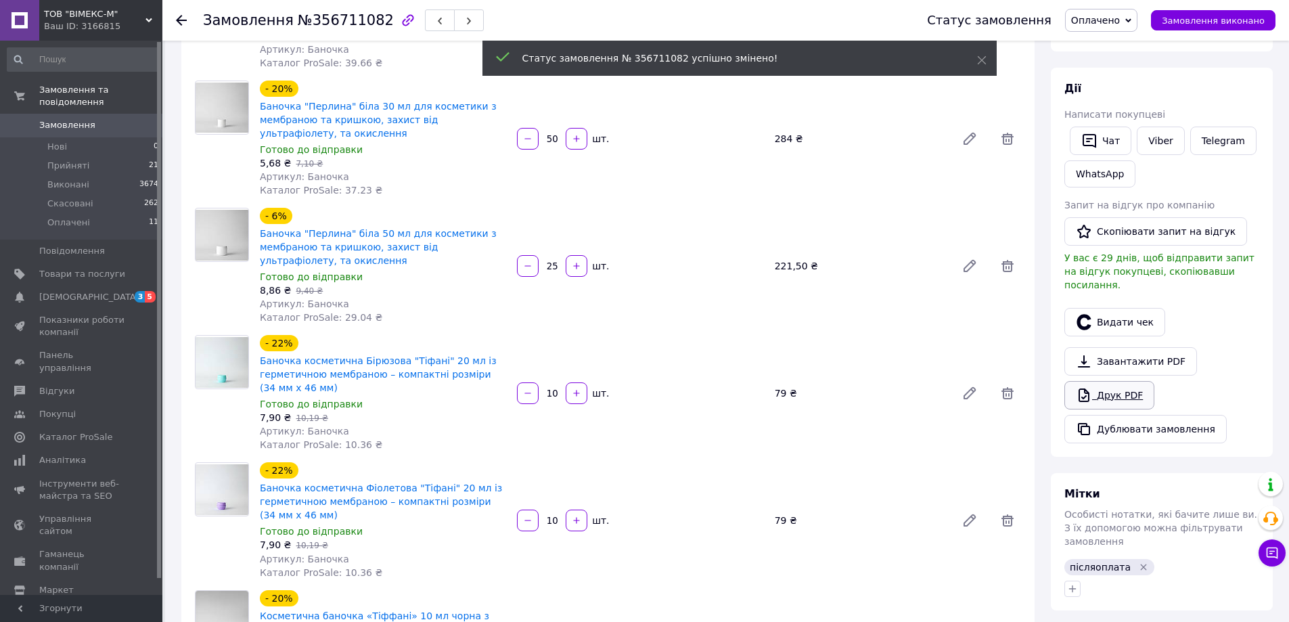
click at [1104, 381] on link "Друк PDF" at bounding box center [1109, 395] width 90 height 28
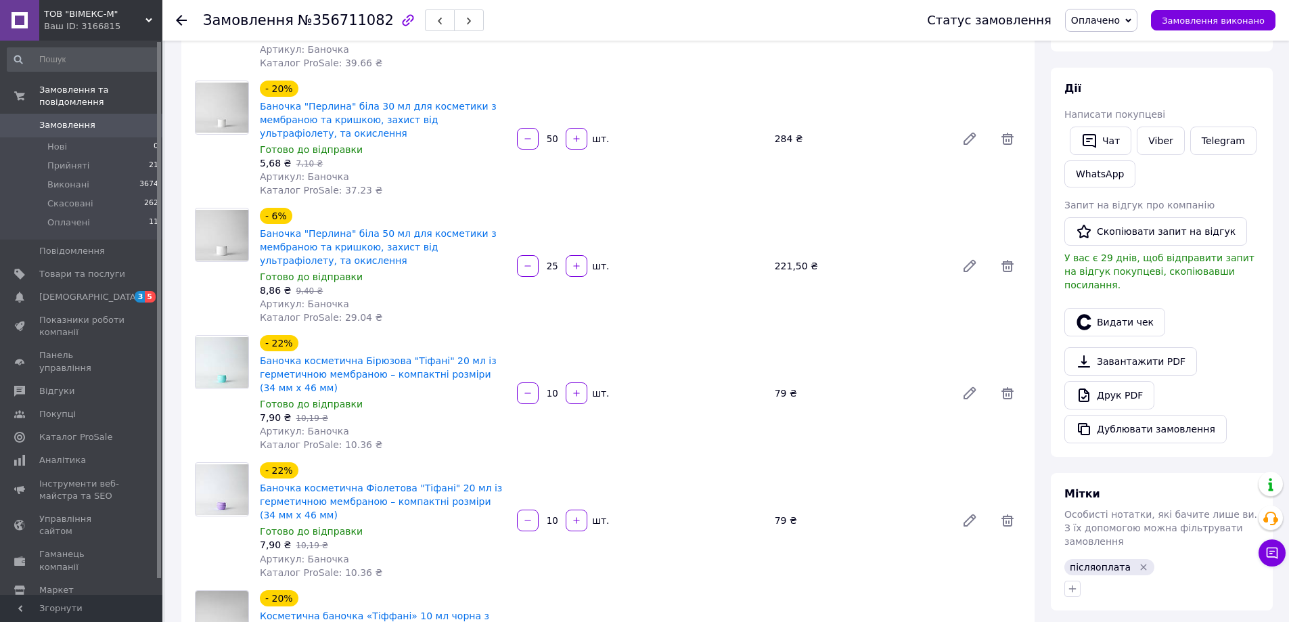
click at [76, 119] on span "Замовлення" at bounding box center [67, 125] width 56 height 12
